Goal: Information Seeking & Learning: Learn about a topic

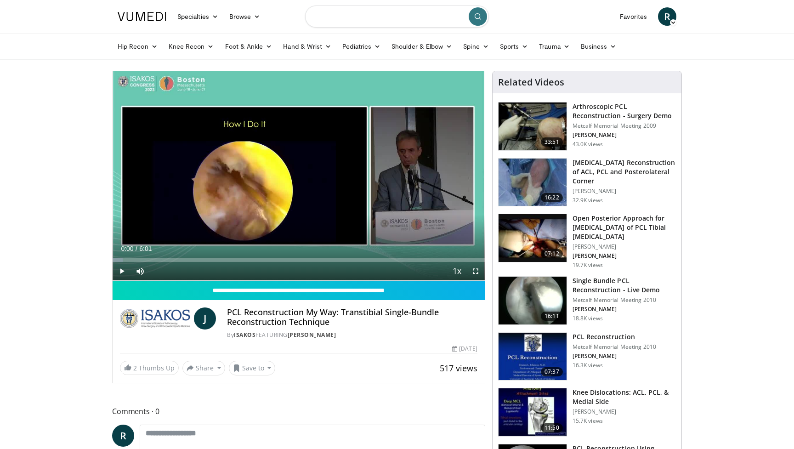
click at [330, 18] on input "Search topics, interventions" at bounding box center [397, 17] width 184 height 22
click at [317, 19] on input "**********" at bounding box center [397, 17] width 184 height 22
type input "**********"
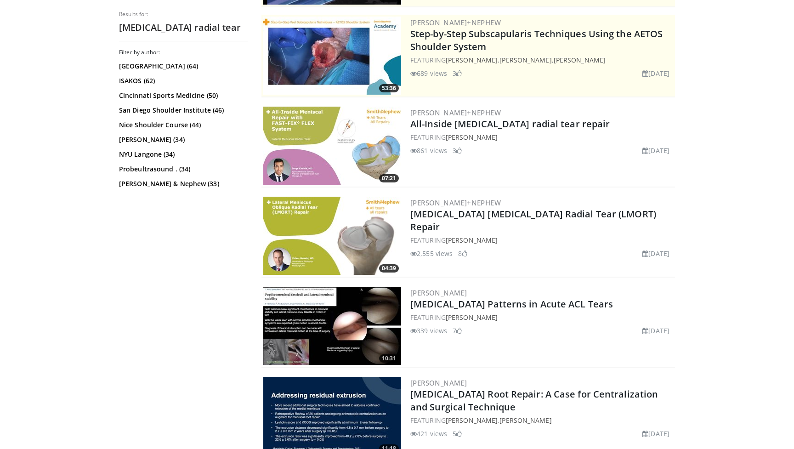
scroll to position [186, 0]
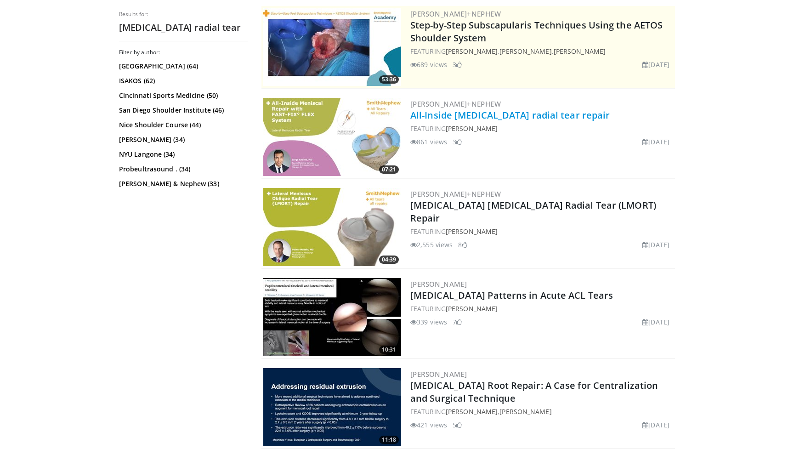
click at [462, 115] on link "All-Inside lateral meniscus radial tear repair" at bounding box center [509, 115] width 199 height 12
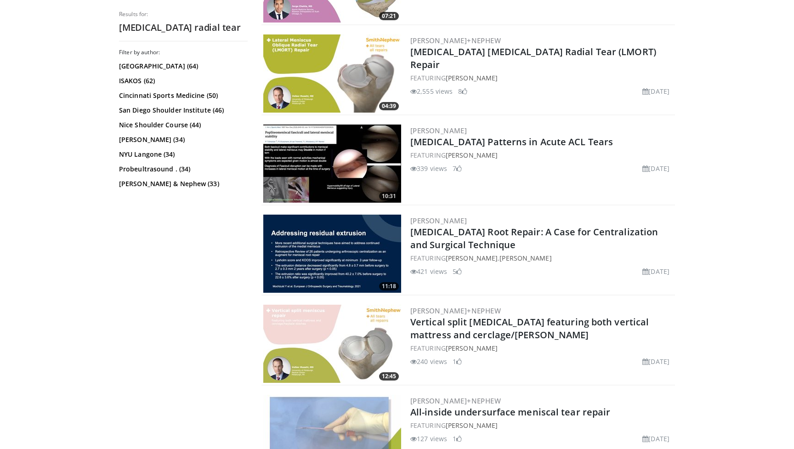
scroll to position [348, 0]
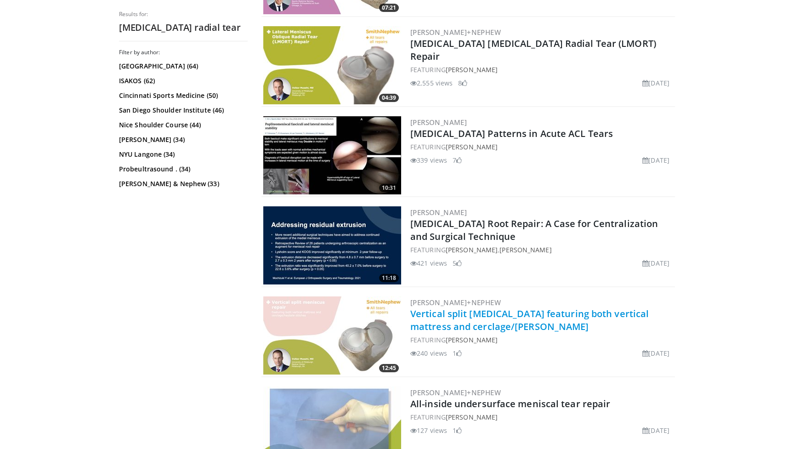
click at [480, 314] on link "Vertical split meniscus tear featuring both vertical mattress and cerclage/hayb…" at bounding box center [529, 319] width 239 height 25
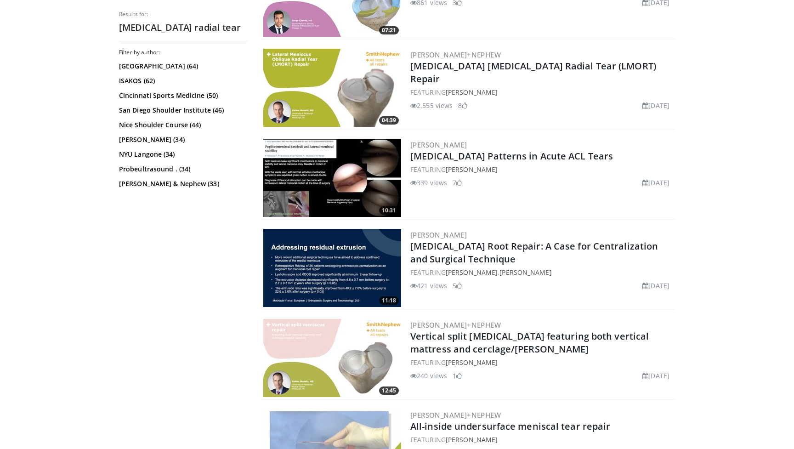
scroll to position [319, 0]
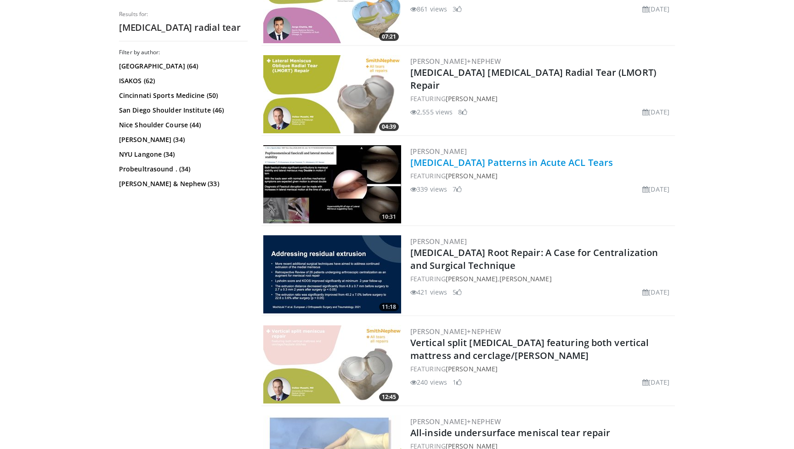
click at [429, 162] on link "Meniscus Tear Patterns in Acute ACL Tears" at bounding box center [511, 162] width 203 height 12
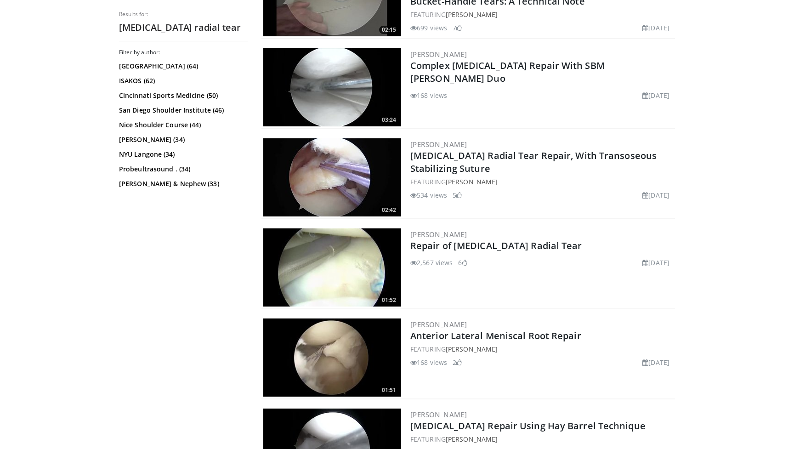
scroll to position [963, 0]
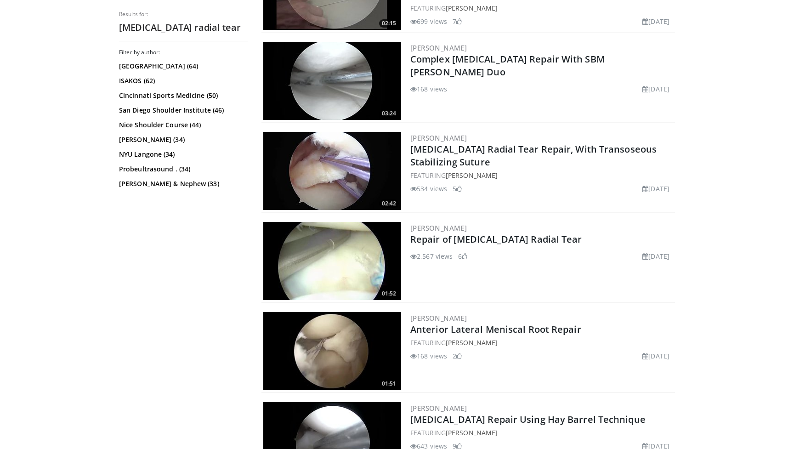
click at [344, 156] on img at bounding box center [332, 171] width 138 height 78
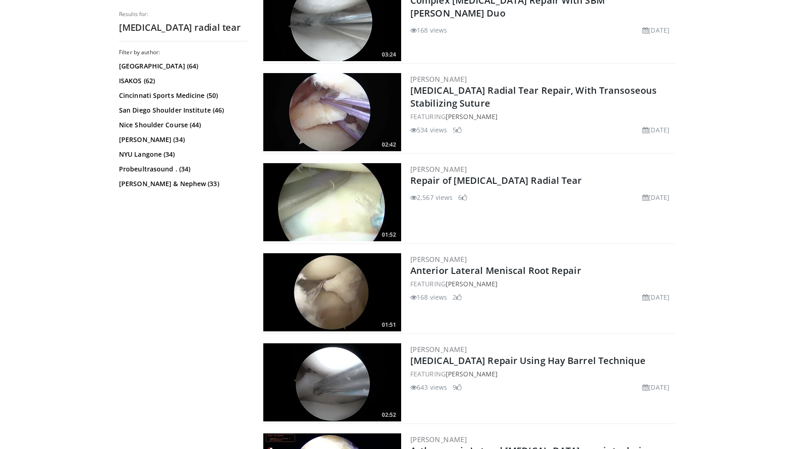
scroll to position [1023, 0]
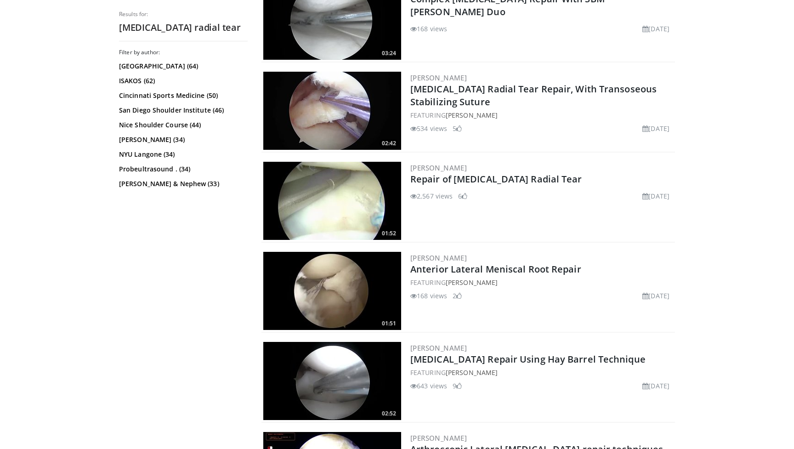
click at [343, 192] on img at bounding box center [332, 201] width 138 height 78
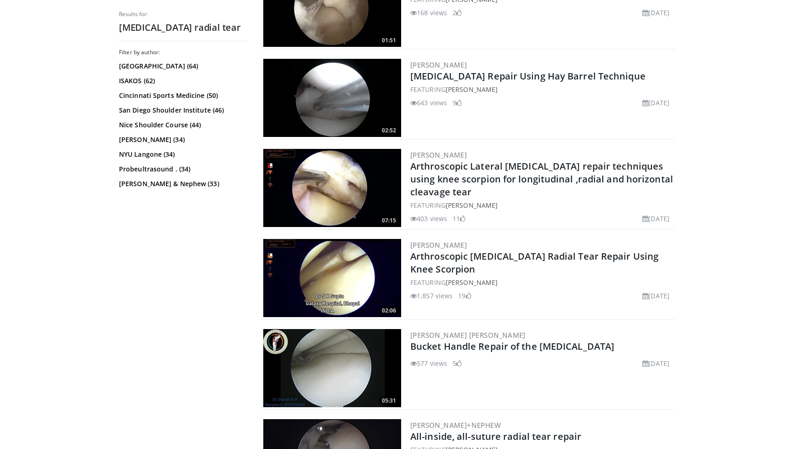
scroll to position [1307, 0]
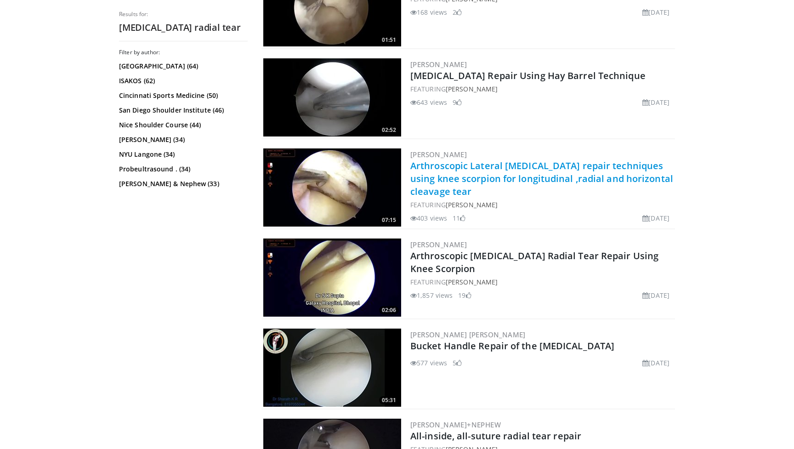
click at [445, 170] on link "Arthroscopic Lateral Meniscus tear repair techniques using knee scorpion for lo…" at bounding box center [541, 178] width 263 height 38
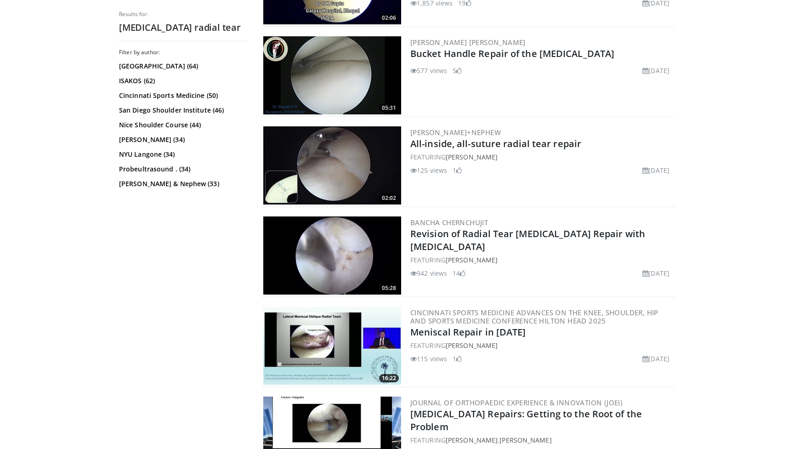
scroll to position [1600, 0]
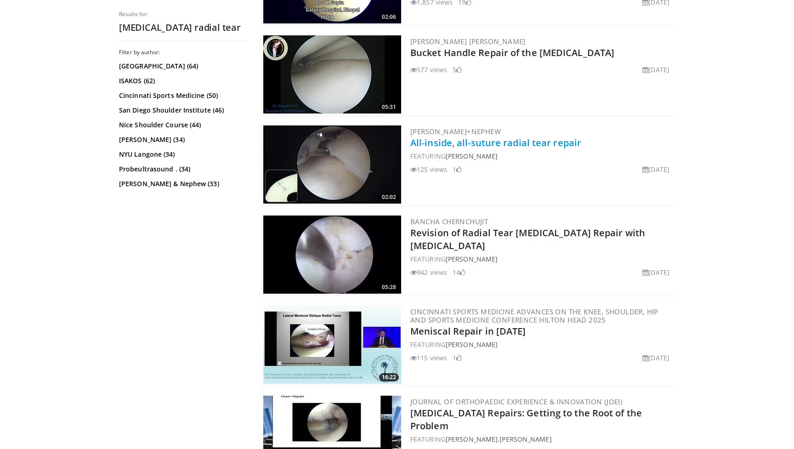
click at [454, 141] on link "All-inside, all-suture radial tear repair" at bounding box center [495, 143] width 171 height 12
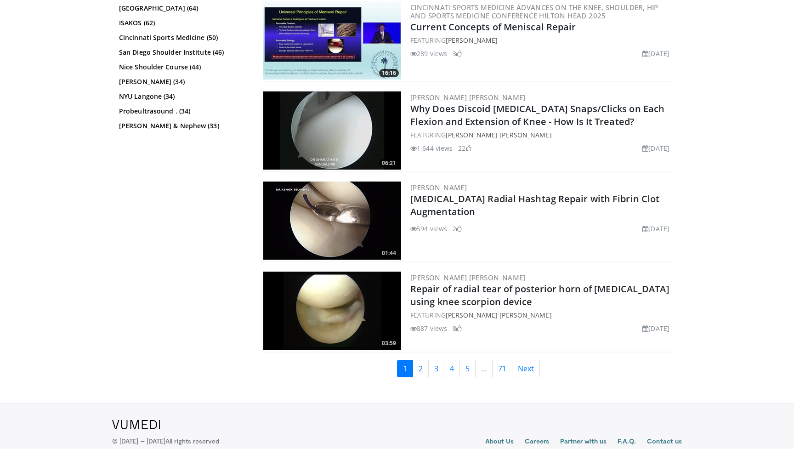
scroll to position [2088, 0]
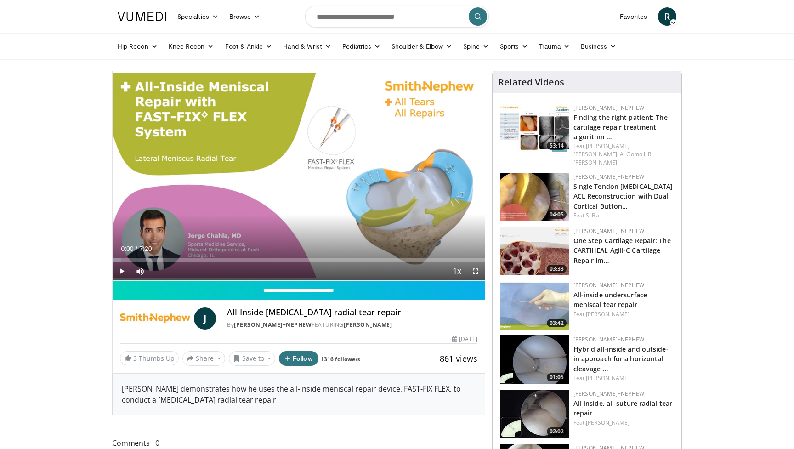
click at [475, 270] on span "Video Player" at bounding box center [475, 271] width 18 height 18
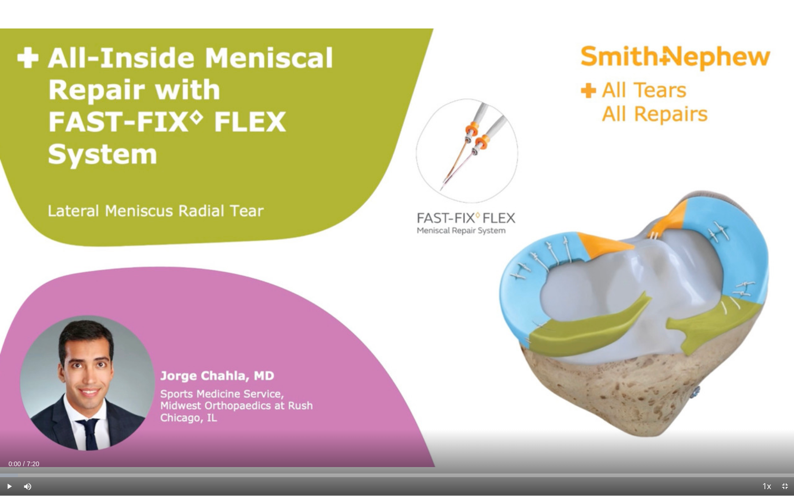
click at [11, 449] on span "Video Player" at bounding box center [9, 487] width 18 height 18
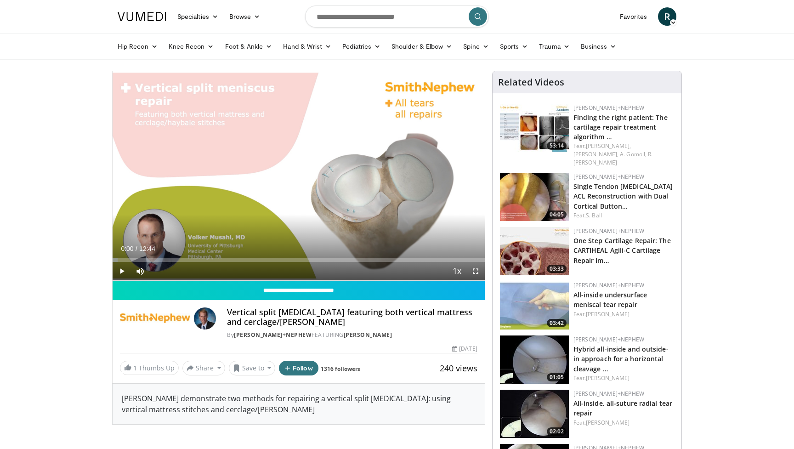
click at [476, 270] on span "Video Player" at bounding box center [475, 271] width 18 height 18
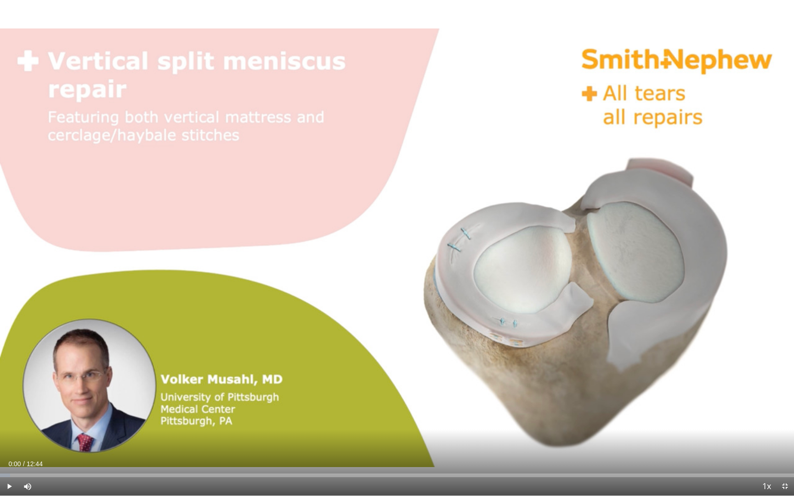
click at [9, 449] on span "Video Player" at bounding box center [9, 487] width 18 height 18
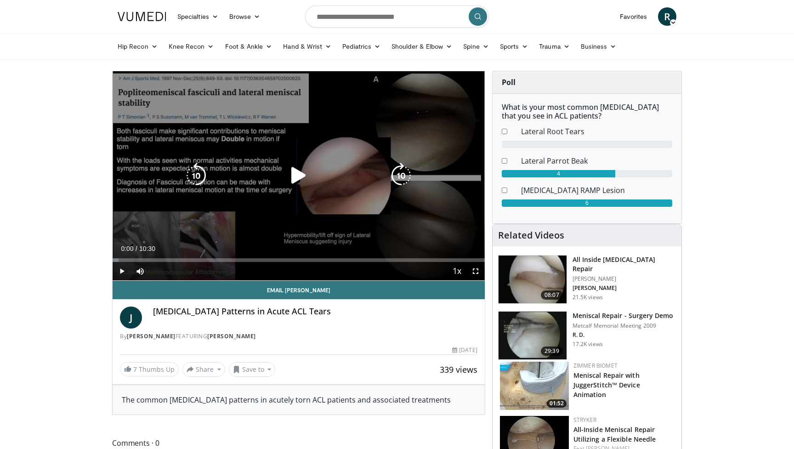
click at [295, 176] on icon "Video Player" at bounding box center [299, 176] width 26 height 26
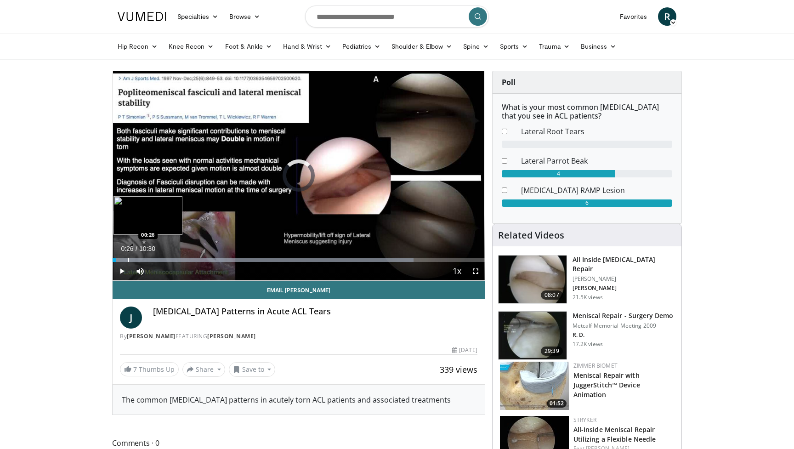
click at [128, 259] on div "Progress Bar" at bounding box center [128, 260] width 1 height 4
click at [127, 260] on div "Progress Bar" at bounding box center [127, 260] width 1 height 4
click at [119, 272] on span "Video Player" at bounding box center [122, 271] width 18 height 18
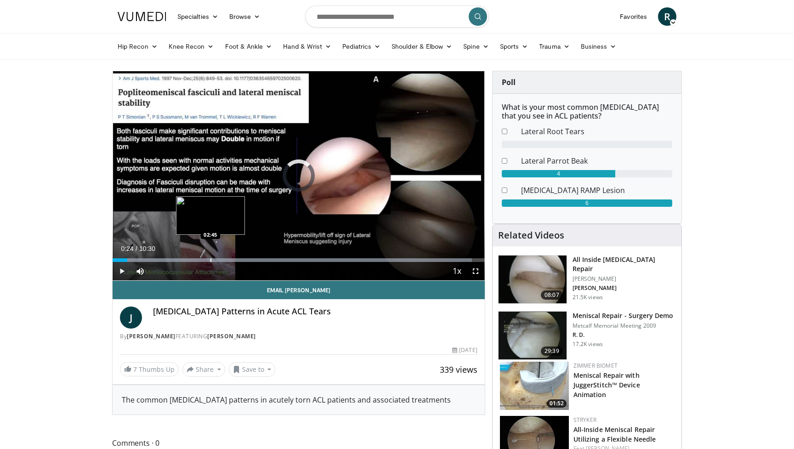
click at [210, 253] on div "Loaded : 96.56% 00:24 02:45" at bounding box center [299, 257] width 372 height 9
click at [201, 259] on div "Progress Bar" at bounding box center [201, 260] width 1 height 4
click at [192, 257] on div "Loaded : 99.99% 02:29 02:14" at bounding box center [299, 257] width 372 height 9
click at [185, 257] on div "Loaded : 99.99% 02:14 02:03" at bounding box center [299, 257] width 372 height 9
click at [178, 260] on div "Progress Bar" at bounding box center [178, 260] width 1 height 4
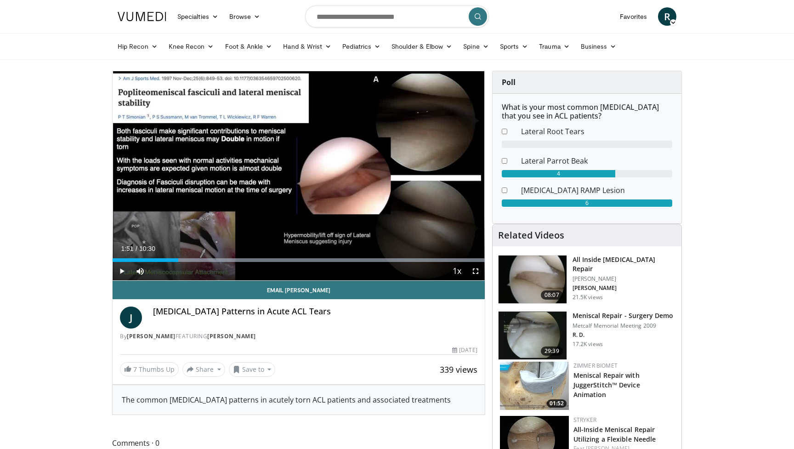
click at [121, 271] on span "Video Player" at bounding box center [122, 271] width 18 height 18
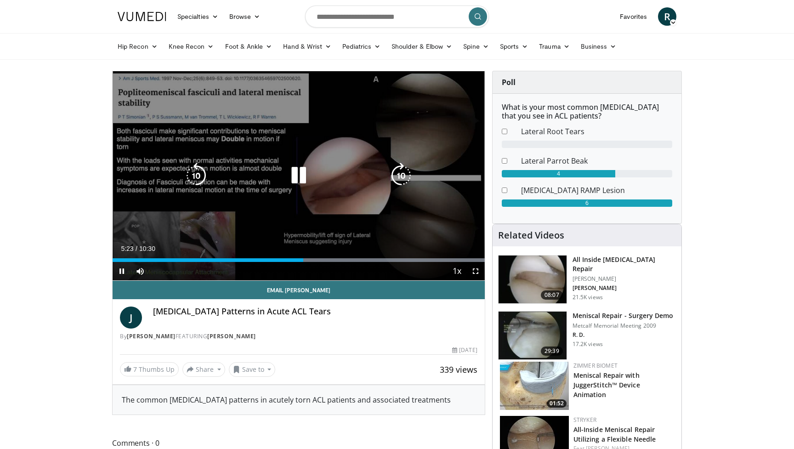
click at [230, 174] on div "Video Player" at bounding box center [298, 175] width 223 height 18
click at [301, 178] on icon "Video Player" at bounding box center [299, 176] width 26 height 26
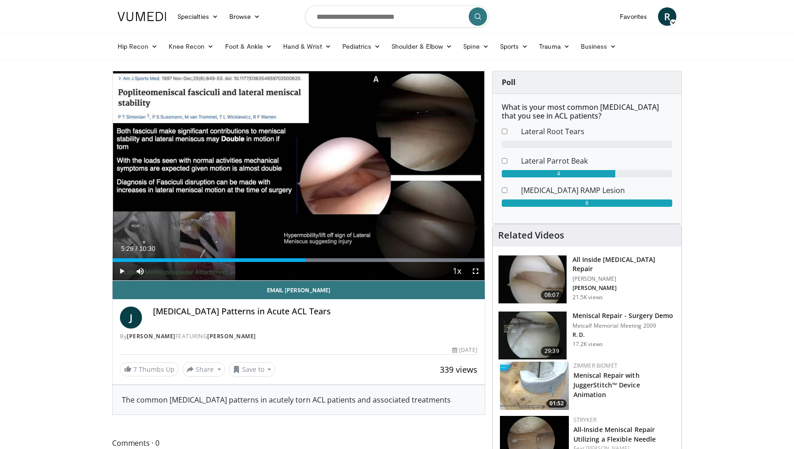
click at [301, 178] on div "10 seconds Tap to unmute" at bounding box center [299, 175] width 372 height 209
click at [124, 272] on span "Video Player" at bounding box center [122, 271] width 18 height 18
click at [122, 272] on span "Video Player" at bounding box center [122, 271] width 18 height 18
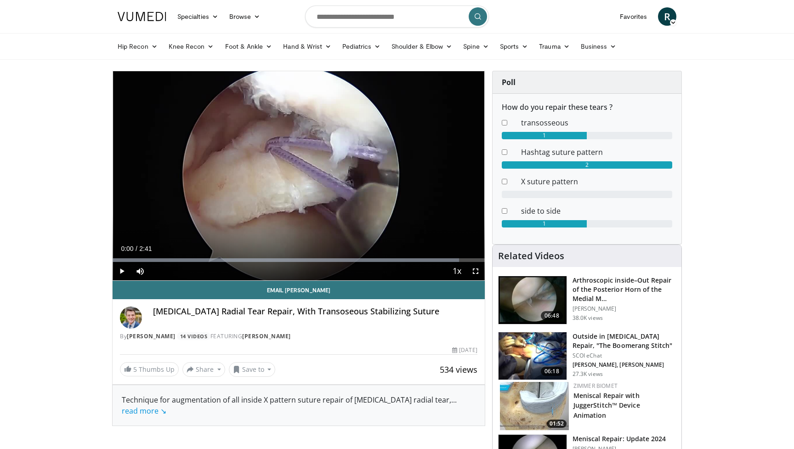
click at [119, 270] on span "Video Player" at bounding box center [122, 271] width 18 height 18
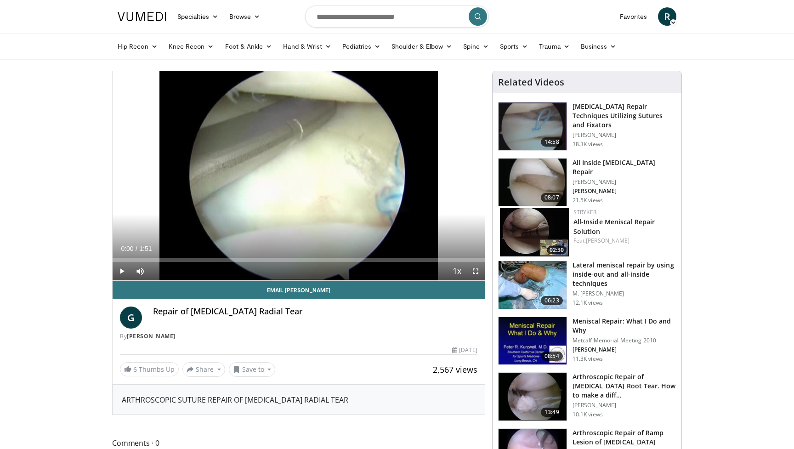
click at [122, 272] on span "Video Player" at bounding box center [122, 271] width 18 height 18
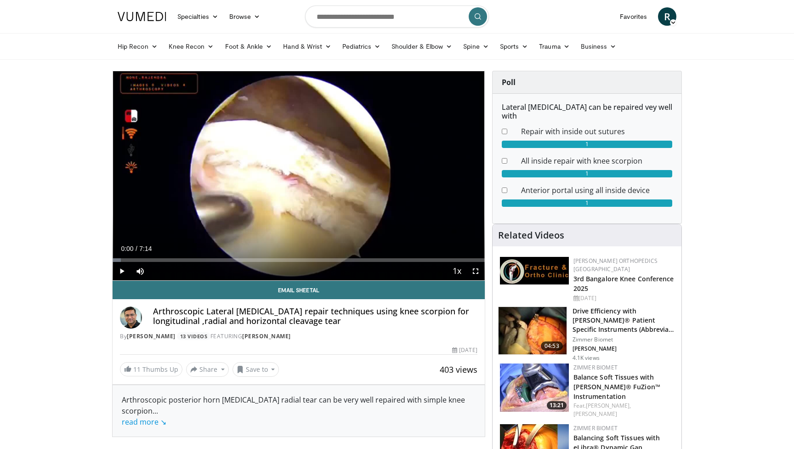
click at [123, 271] on span "Video Player" at bounding box center [122, 271] width 18 height 18
click at [120, 274] on span "Video Player" at bounding box center [122, 271] width 18 height 18
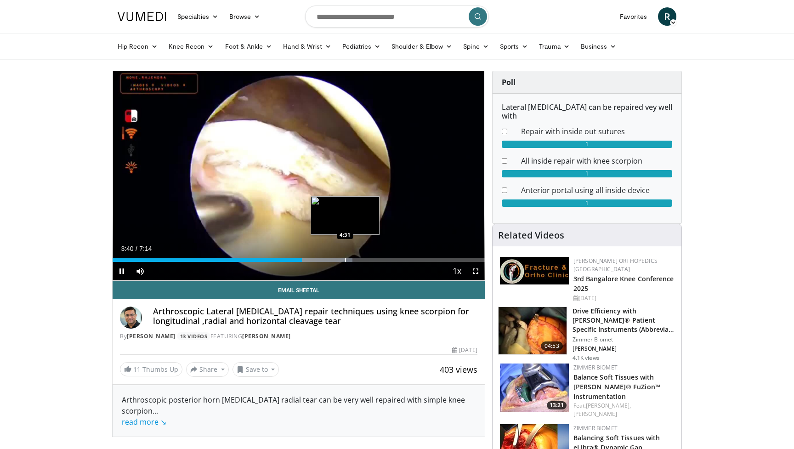
click at [345, 260] on div "Progress Bar" at bounding box center [345, 260] width 1 height 4
click at [375, 261] on div "Progress Bar" at bounding box center [375, 260] width 1 height 4
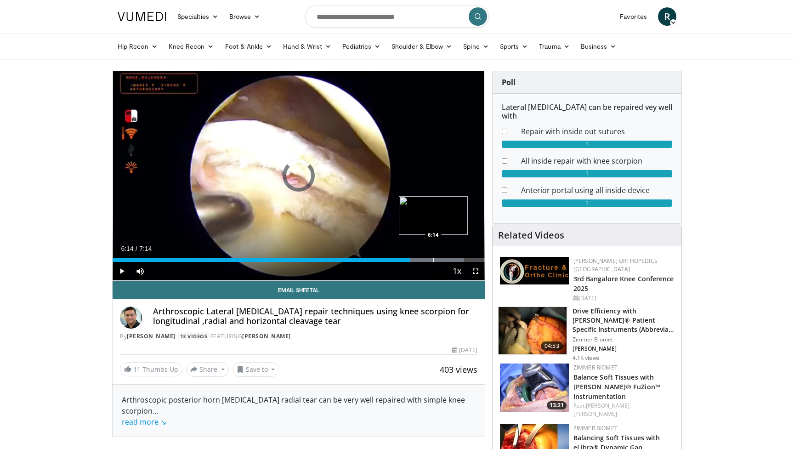
click at [433, 260] on div "Progress Bar" at bounding box center [433, 260] width 1 height 4
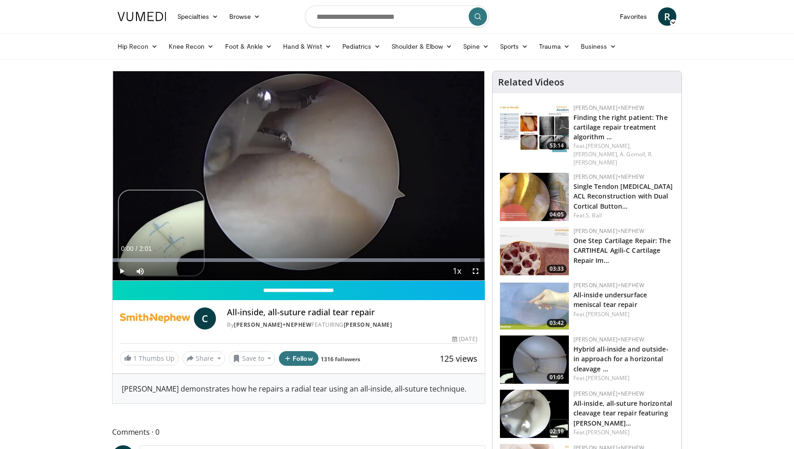
click at [120, 268] on span "Video Player" at bounding box center [122, 271] width 18 height 18
click at [477, 271] on span "Video Player" at bounding box center [475, 271] width 18 height 18
